Goal: Find specific page/section: Find specific page/section

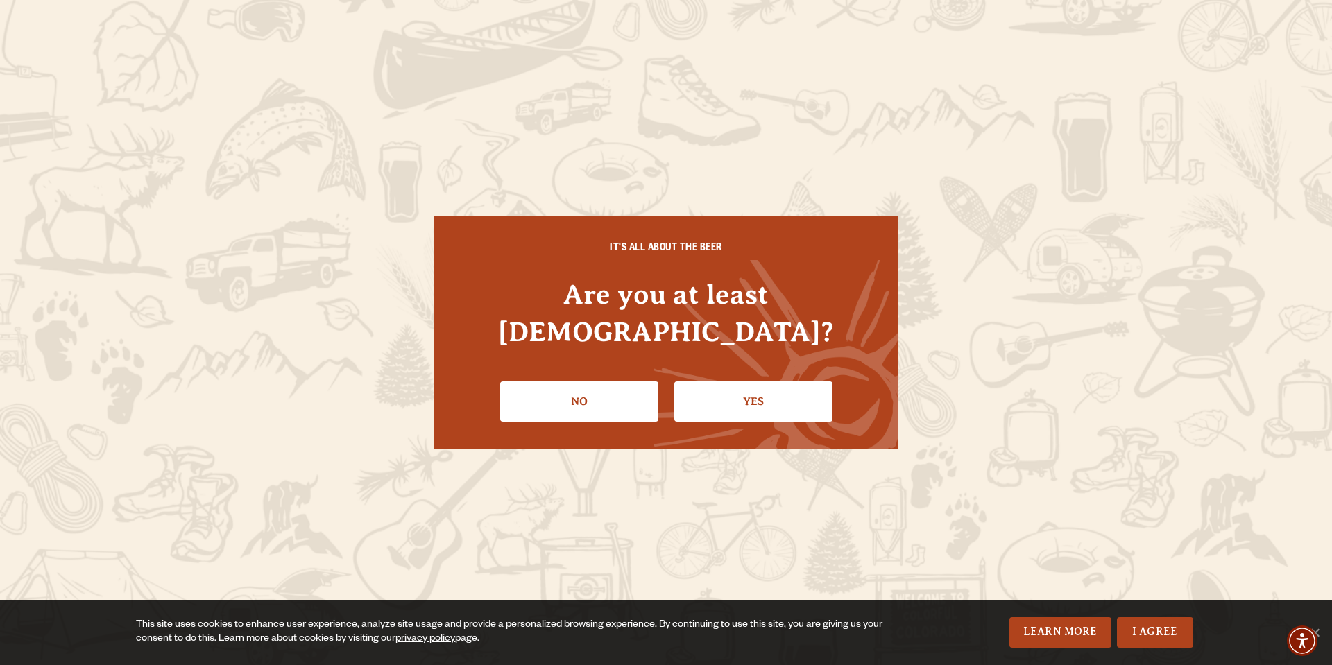
click at [764, 383] on link "Yes" at bounding box center [753, 402] width 158 height 40
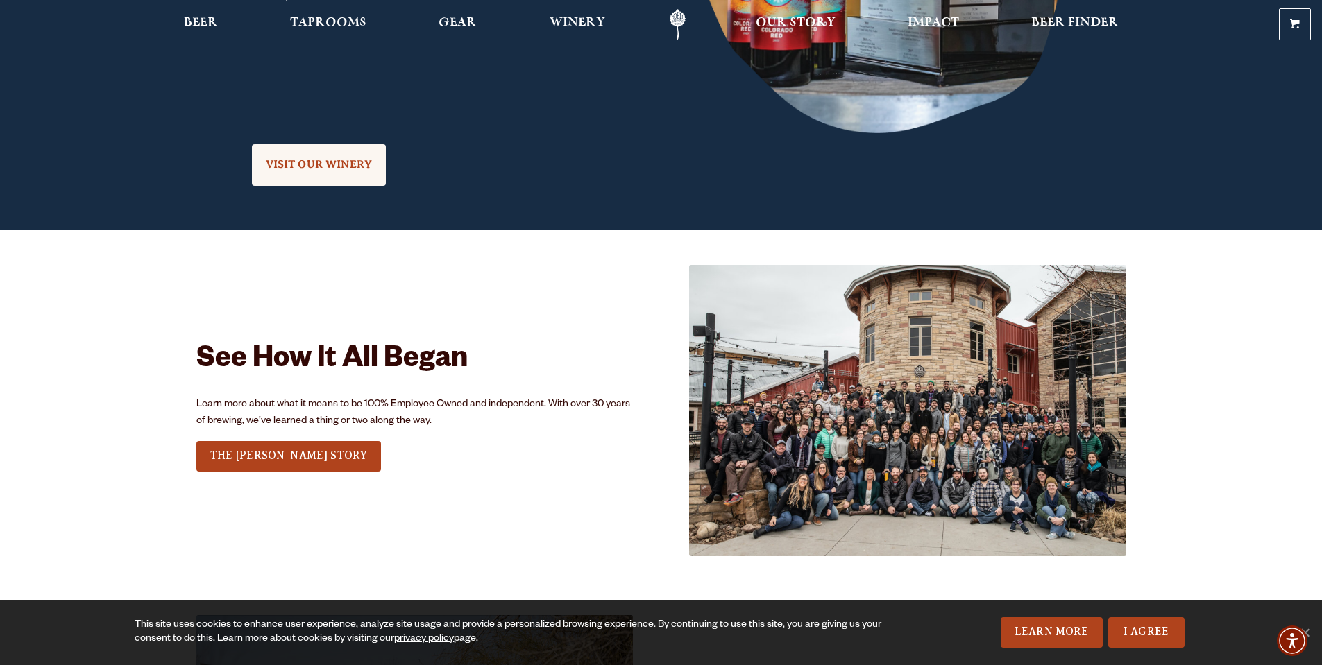
scroll to position [3883, 0]
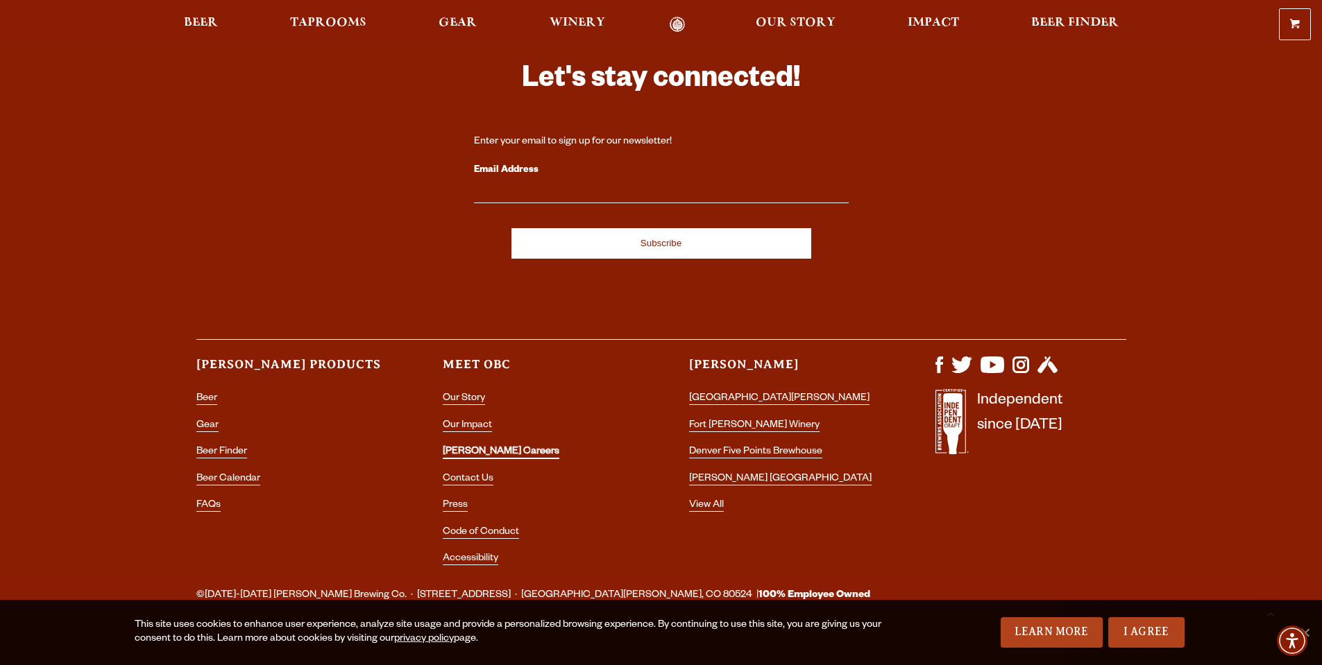
click at [495, 447] on link "[PERSON_NAME] Careers" at bounding box center [501, 453] width 117 height 12
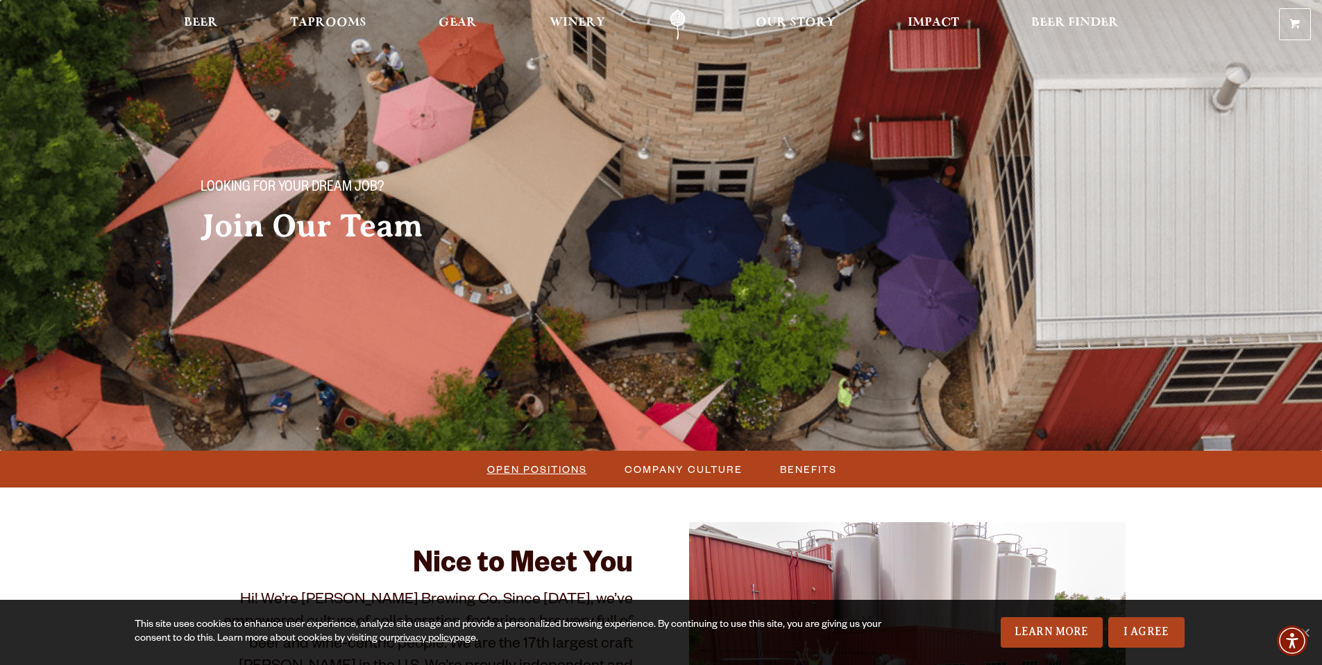
click at [550, 471] on span "Open Positions" at bounding box center [537, 469] width 100 height 20
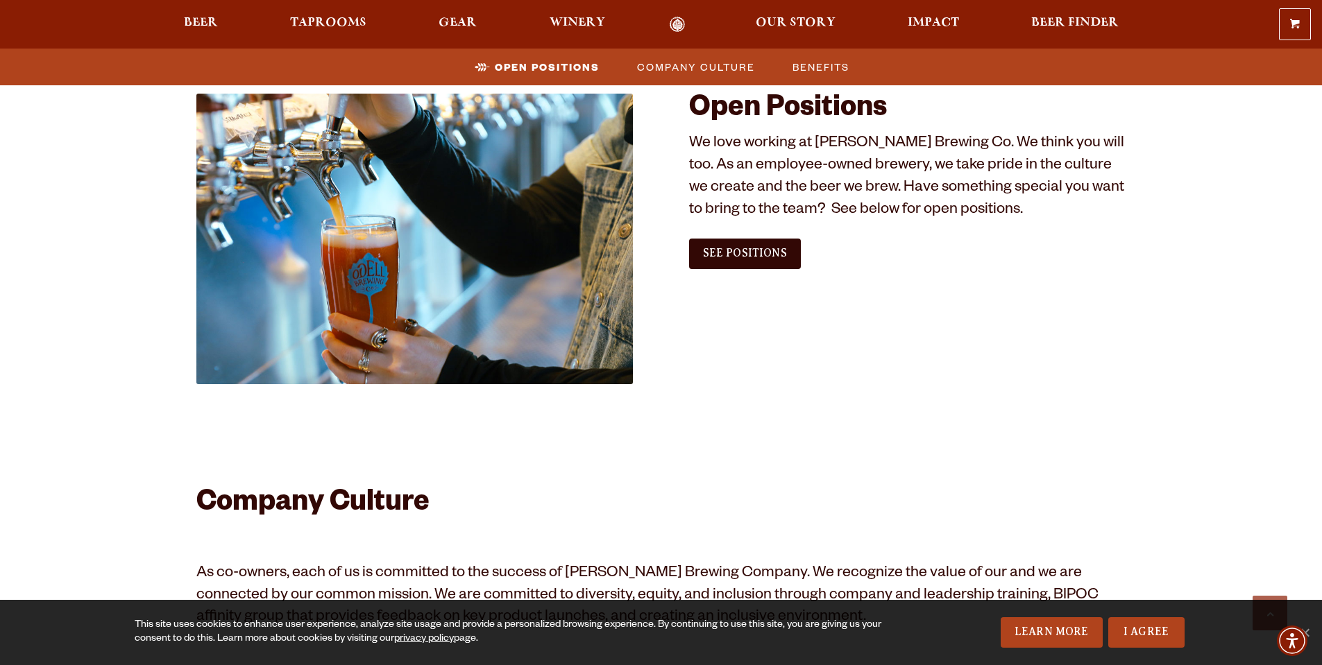
scroll to position [772, 0]
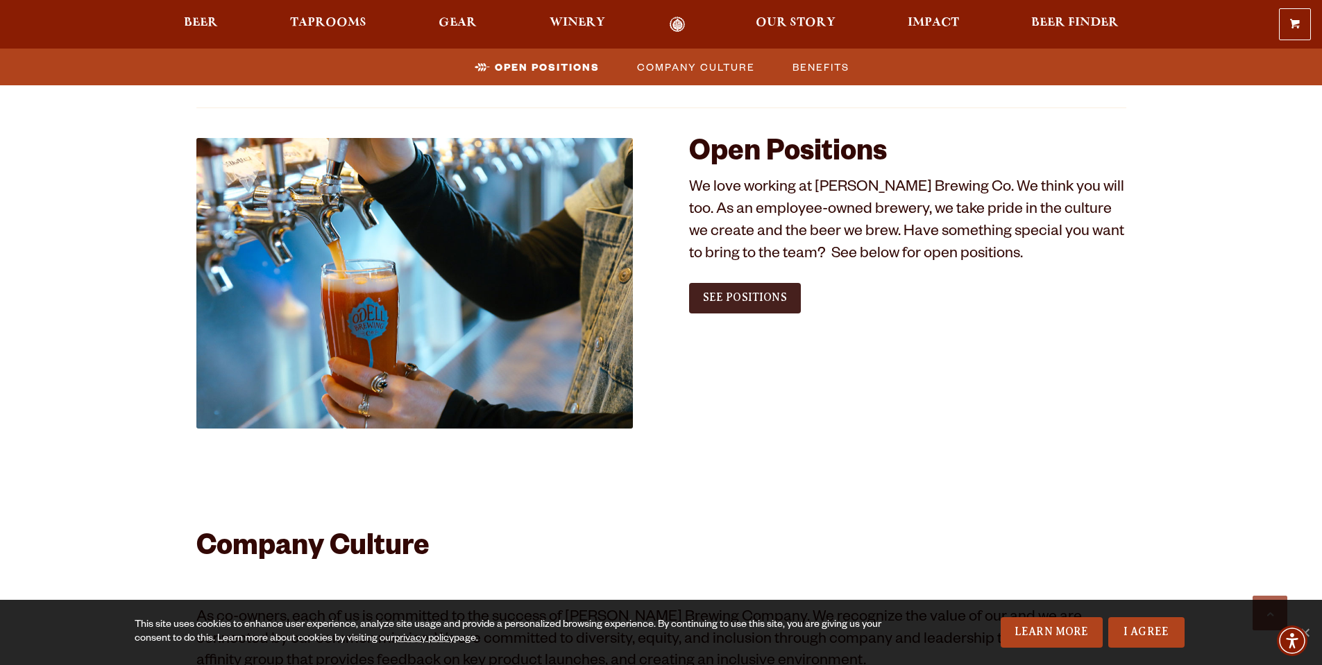
click at [754, 300] on span "See Positions" at bounding box center [745, 297] width 84 height 12
